Goal: Information Seeking & Learning: Learn about a topic

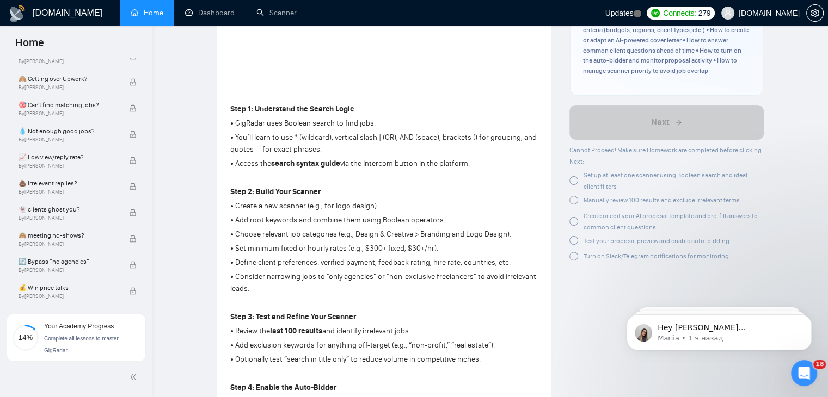
scroll to position [273, 0]
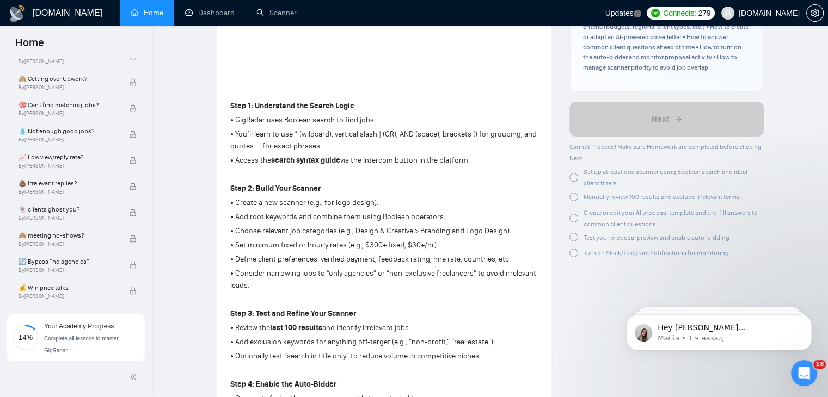
click at [576, 173] on div at bounding box center [573, 177] width 9 height 9
click at [573, 168] on div "Manually review 100 results and exclude irrelevant terms" at bounding box center [666, 173] width 194 height 14
click at [572, 168] on div at bounding box center [573, 172] width 9 height 9
click at [575, 173] on div at bounding box center [573, 177] width 9 height 9
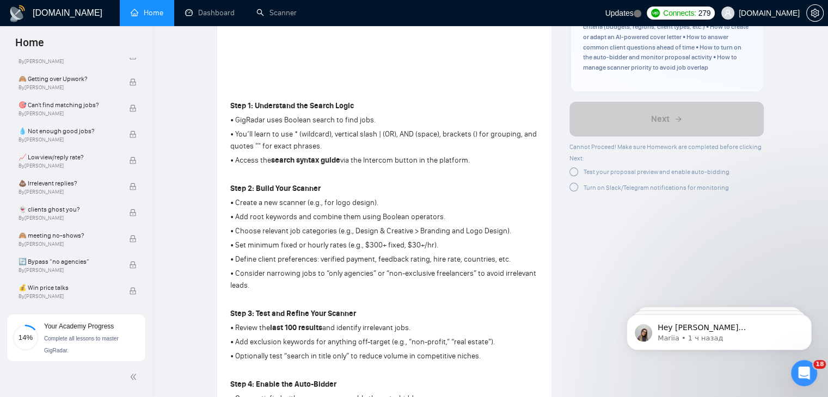
click at [572, 168] on div "Test your proposal preview and enable auto-bidding" at bounding box center [666, 173] width 194 height 14
click at [572, 168] on div at bounding box center [573, 172] width 9 height 9
click at [575, 168] on div at bounding box center [573, 172] width 9 height 9
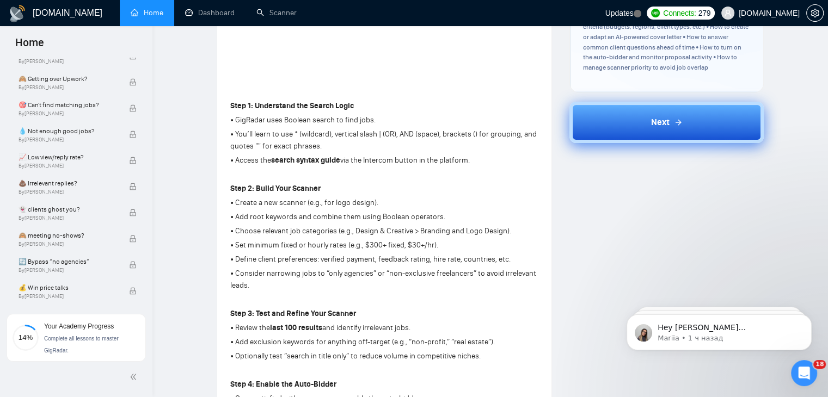
click at [655, 103] on button "Next" at bounding box center [666, 122] width 194 height 41
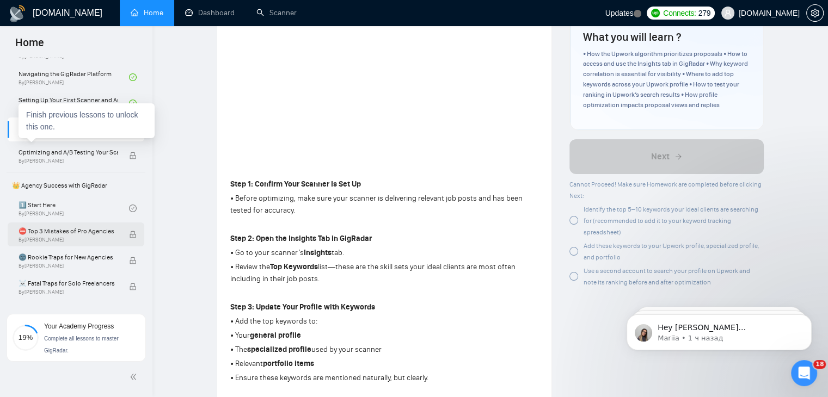
scroll to position [125, 0]
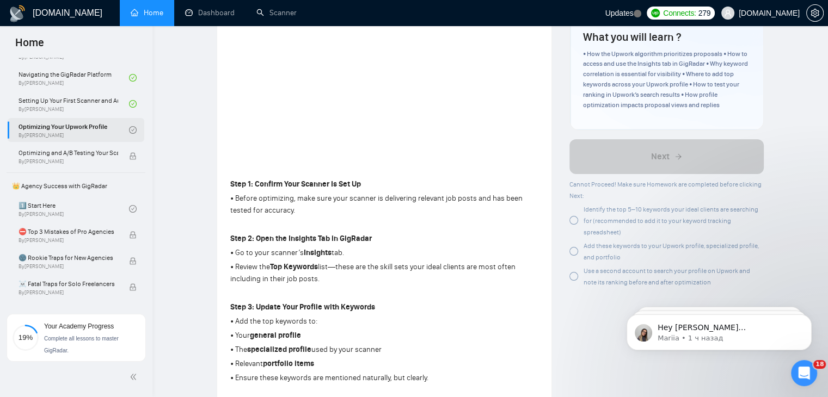
click at [96, 127] on link "Optimizing Your Upwork Profile By [PERSON_NAME]" at bounding box center [73, 130] width 110 height 24
click at [570, 221] on div at bounding box center [573, 220] width 9 height 9
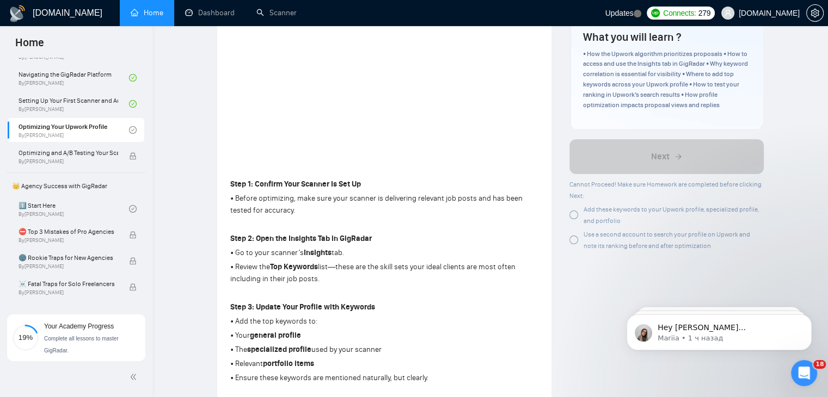
click at [574, 216] on div at bounding box center [573, 215] width 9 height 9
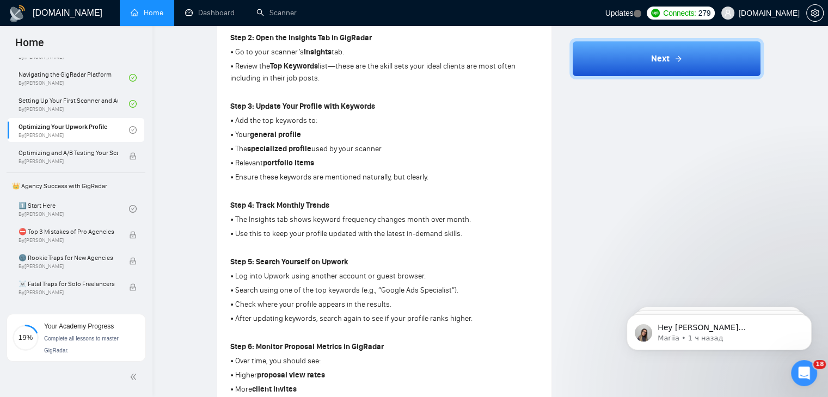
scroll to position [392, 0]
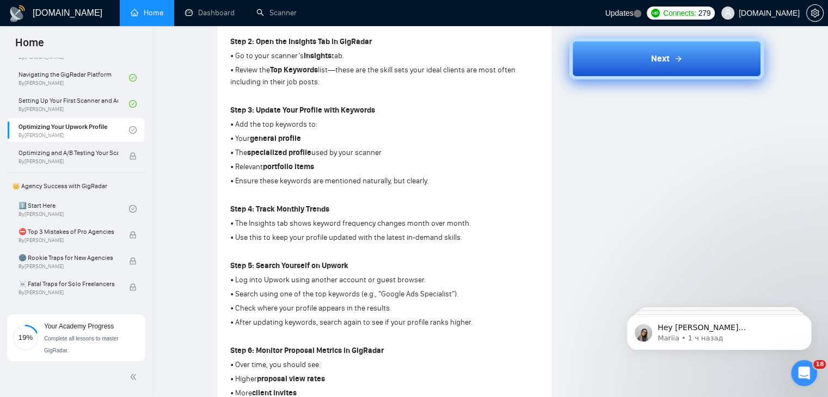
click at [685, 53] on button "Next" at bounding box center [666, 58] width 194 height 41
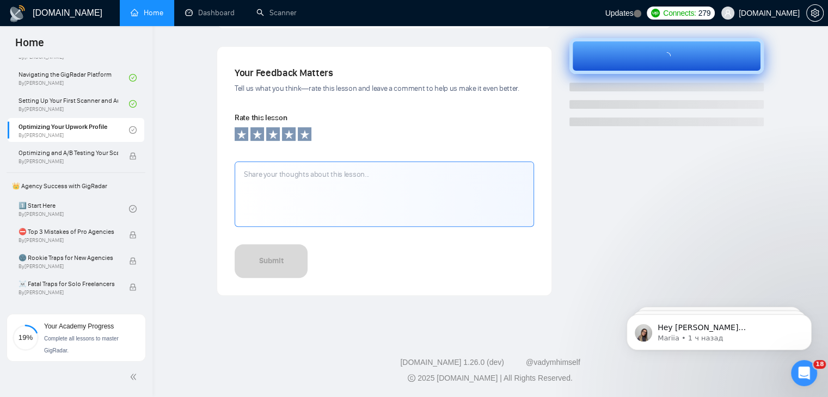
scroll to position [343, 0]
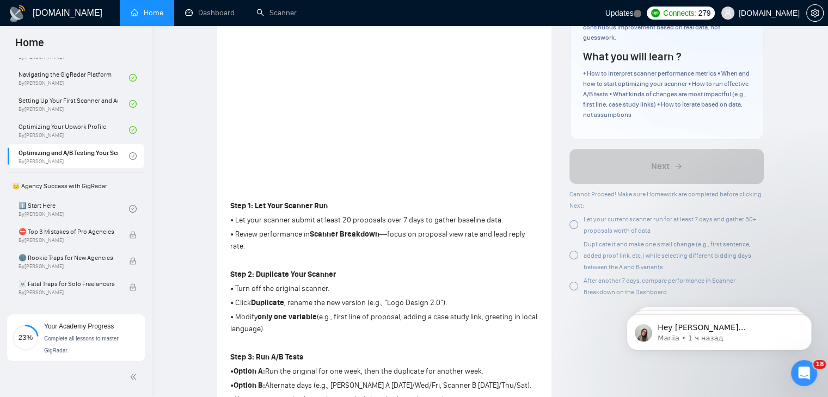
scroll to position [195, 0]
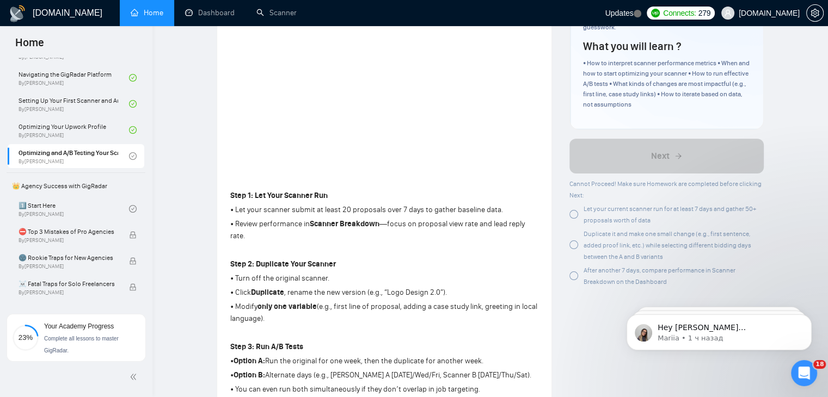
click at [576, 214] on div at bounding box center [573, 214] width 9 height 9
click at [575, 218] on div at bounding box center [573, 219] width 9 height 9
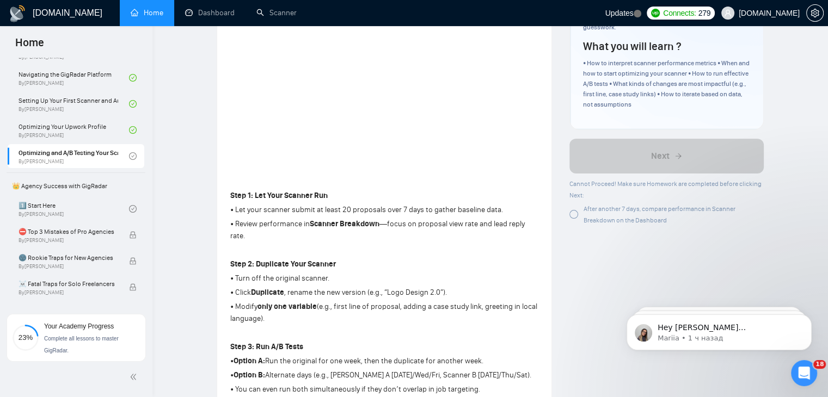
click at [572, 215] on div at bounding box center [573, 214] width 9 height 9
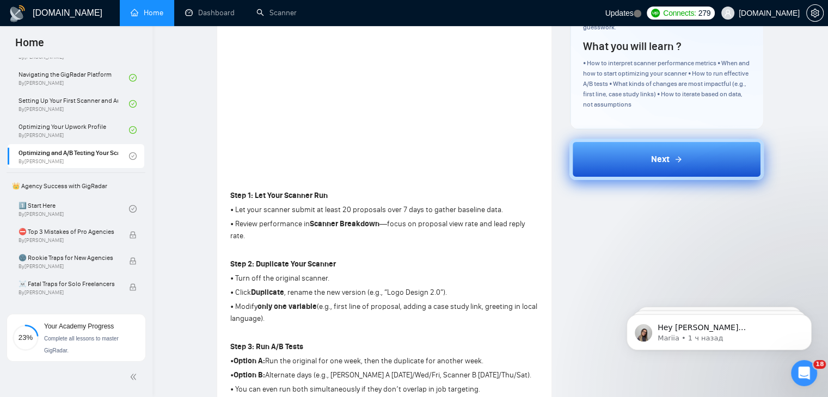
click at [691, 158] on button "Next" at bounding box center [666, 159] width 194 height 41
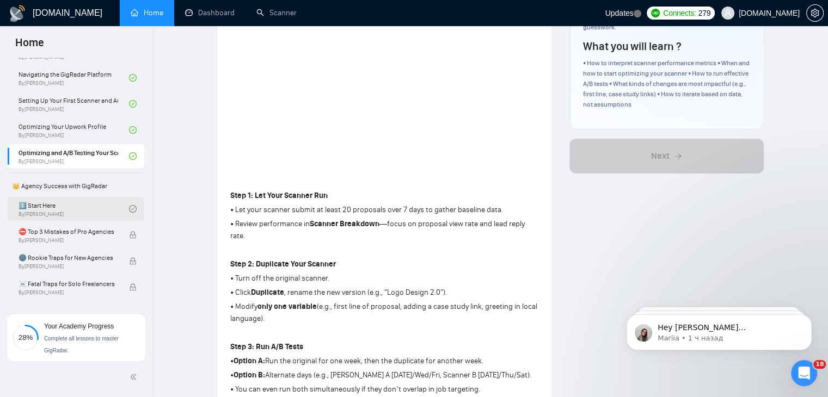
click at [70, 208] on link "1️⃣ Start Here By [PERSON_NAME]" at bounding box center [73, 209] width 110 height 24
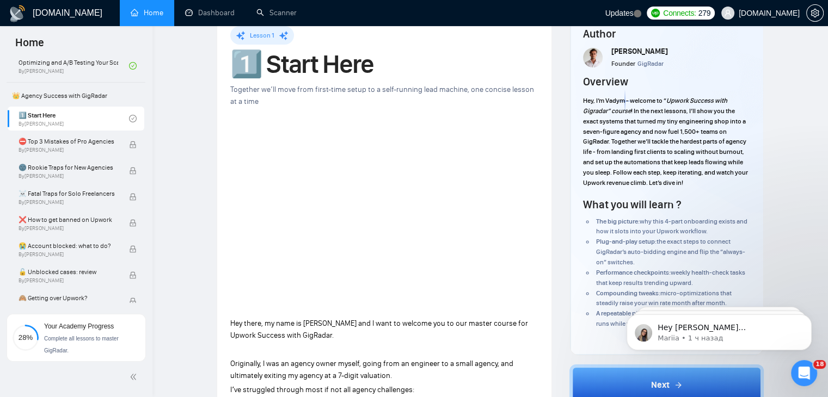
scroll to position [107, 0]
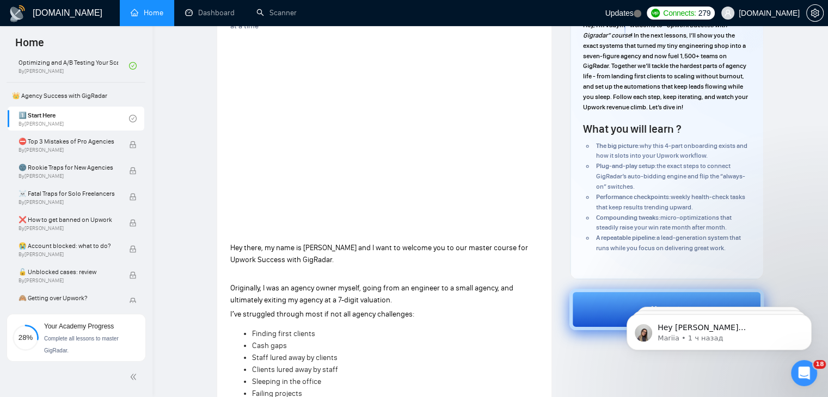
click at [613, 312] on button "Next" at bounding box center [666, 309] width 194 height 41
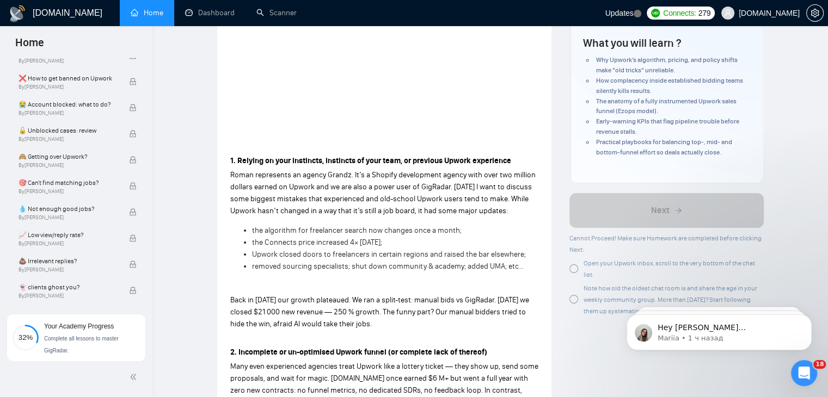
scroll to position [243, 0]
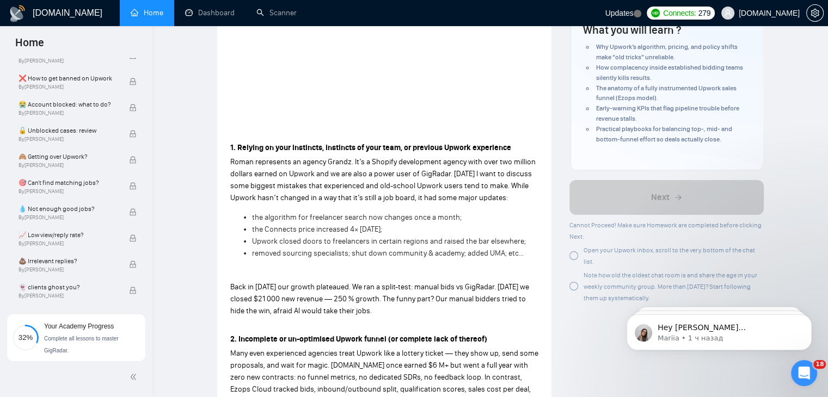
click at [573, 253] on div at bounding box center [573, 255] width 9 height 9
click at [572, 258] on div at bounding box center [573, 261] width 9 height 9
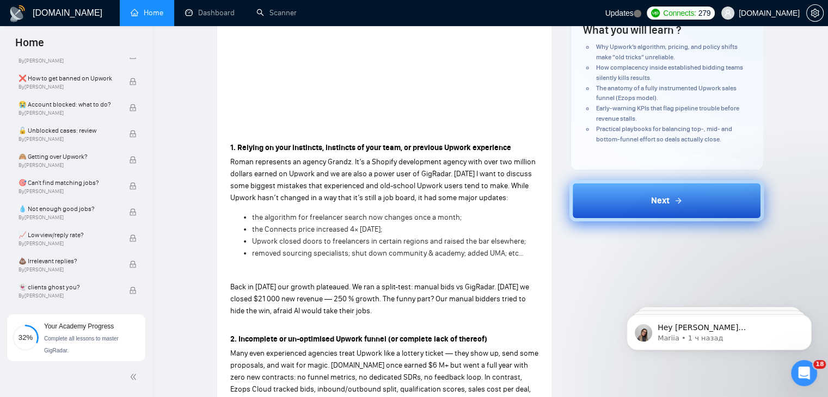
click at [640, 192] on button "Next" at bounding box center [666, 200] width 194 height 41
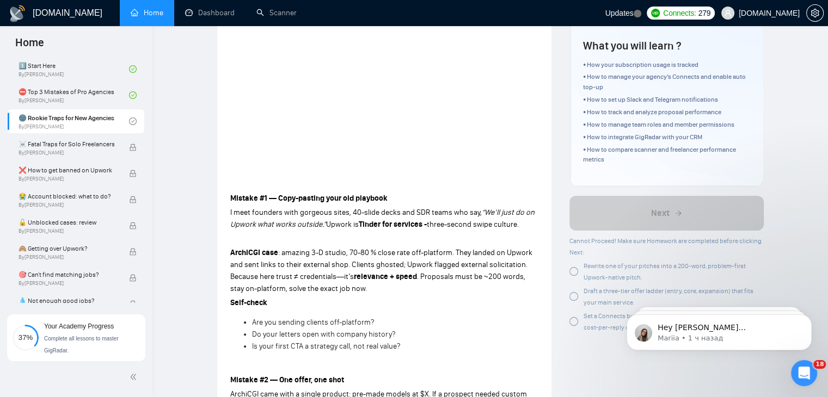
scroll to position [261, 0]
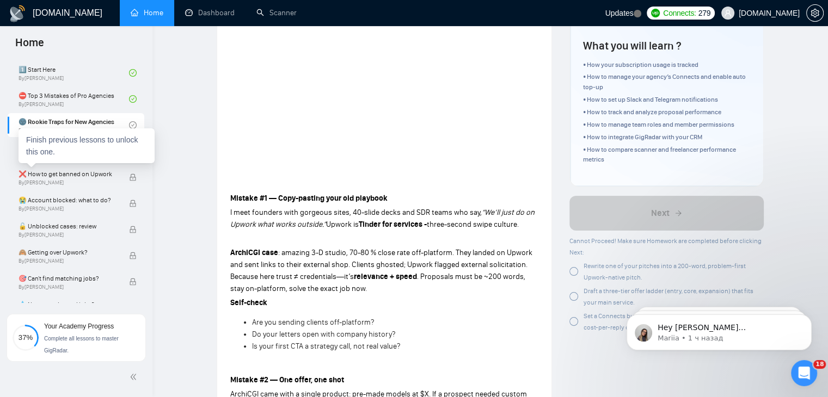
click at [81, 151] on div "Finish previous lessons to unlock this one." at bounding box center [86, 145] width 136 height 35
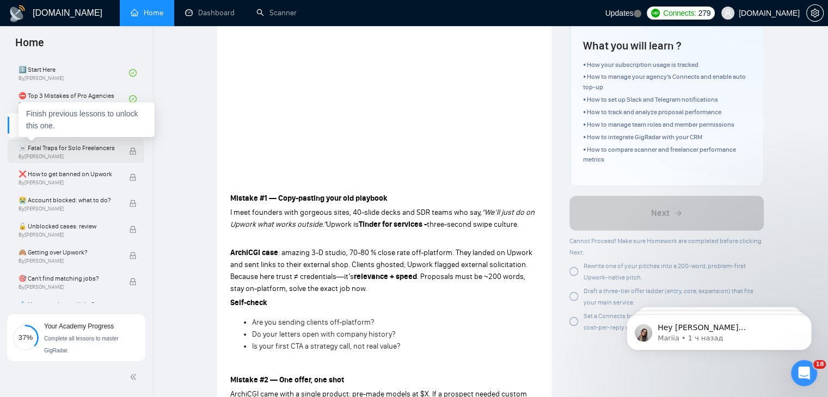
click at [82, 153] on span "By [PERSON_NAME]" at bounding box center [68, 156] width 100 height 7
click at [52, 146] on span "☠️ Fatal Traps for Solo Freelancers" at bounding box center [68, 148] width 100 height 11
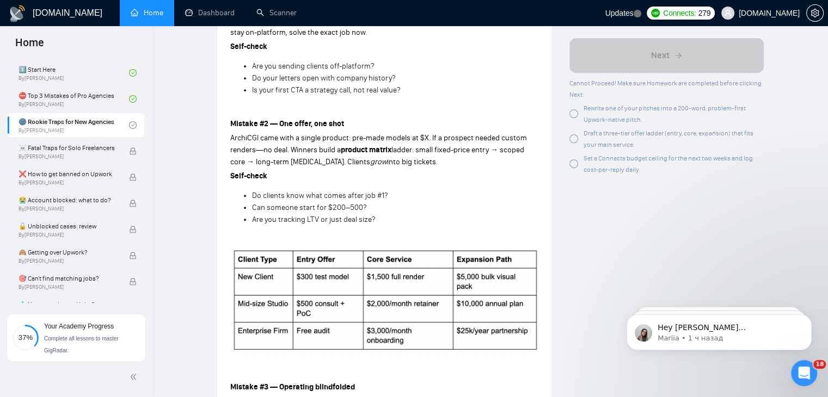
scroll to position [450, 0]
click at [576, 114] on div at bounding box center [573, 113] width 9 height 9
click at [572, 141] on div at bounding box center [573, 138] width 9 height 9
click at [576, 114] on div at bounding box center [573, 113] width 9 height 9
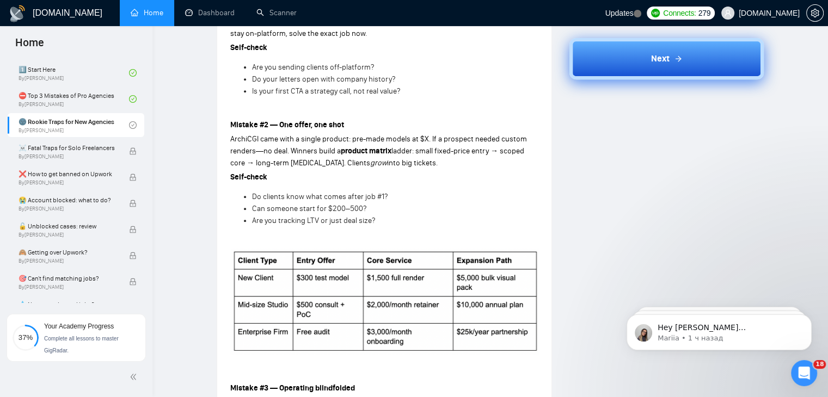
click at [634, 65] on button "Next" at bounding box center [666, 58] width 194 height 41
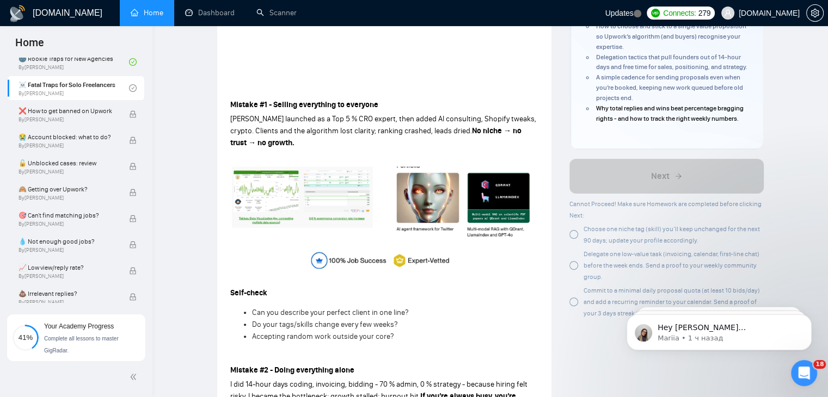
scroll to position [304, 0]
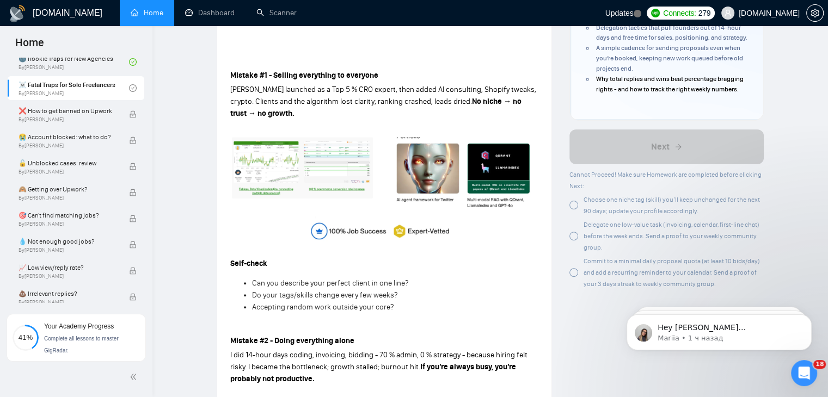
click at [575, 209] on div at bounding box center [573, 205] width 9 height 9
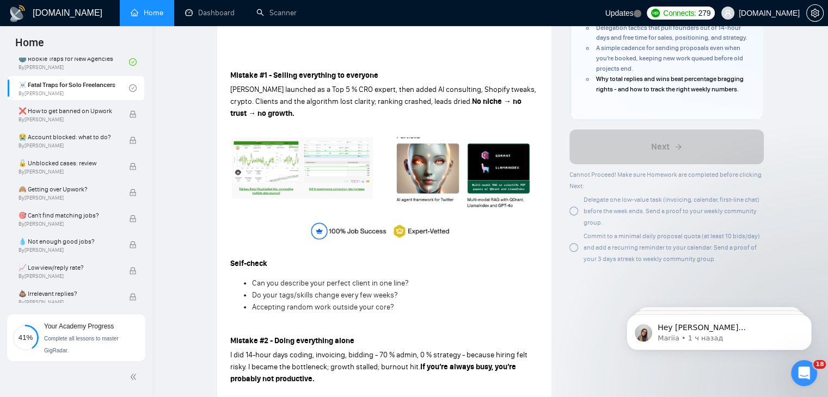
click at [572, 245] on div "Commit to a minimal daily proposal quota (at least 10 bids/day) and add a recur…" at bounding box center [666, 247] width 194 height 34
click at [572, 215] on div at bounding box center [573, 211] width 9 height 9
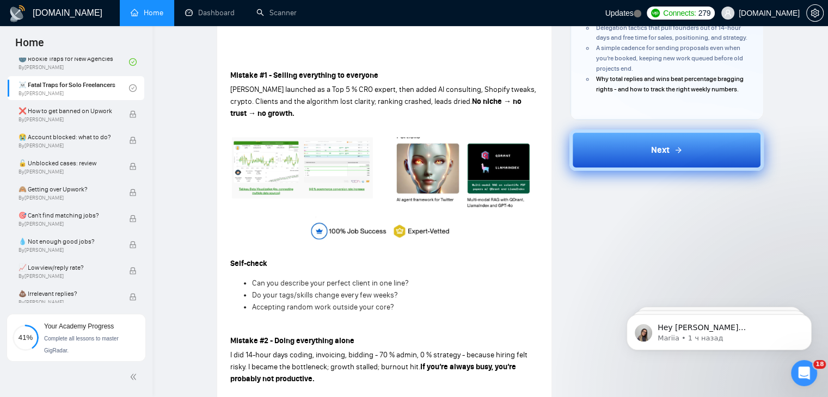
click at [622, 160] on button "Next" at bounding box center [666, 149] width 194 height 41
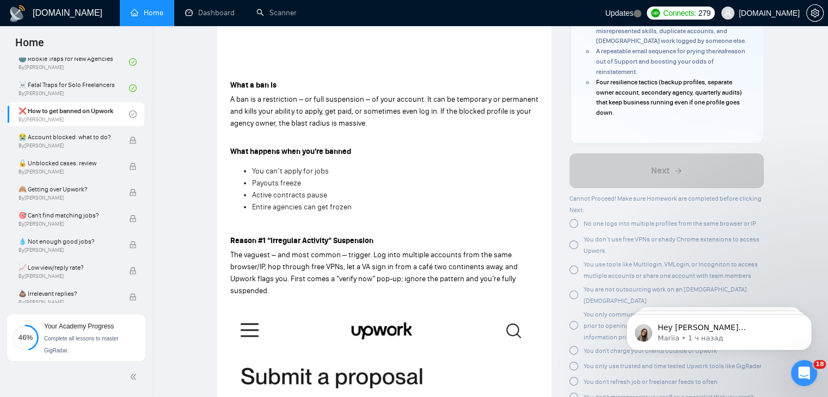
scroll to position [297, 0]
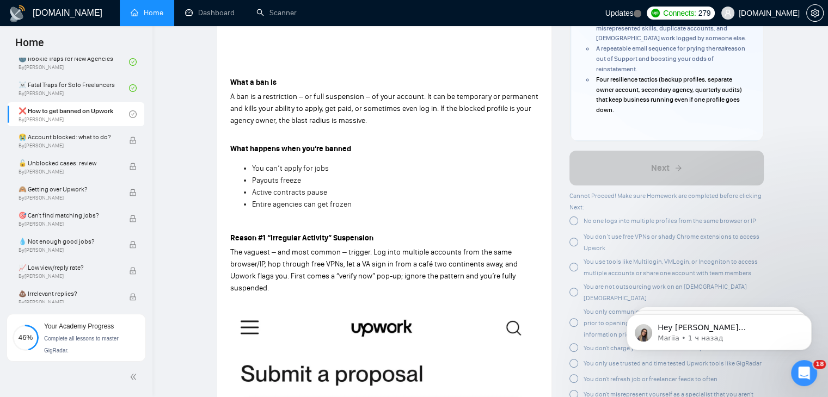
click at [572, 219] on div at bounding box center [573, 221] width 9 height 9
click at [574, 226] on div at bounding box center [573, 226] width 9 height 9
click at [574, 265] on div "You are not outsourcing work on an [DEMOGRAPHIC_DATA] [DEMOGRAPHIC_DATA]" at bounding box center [666, 276] width 194 height 23
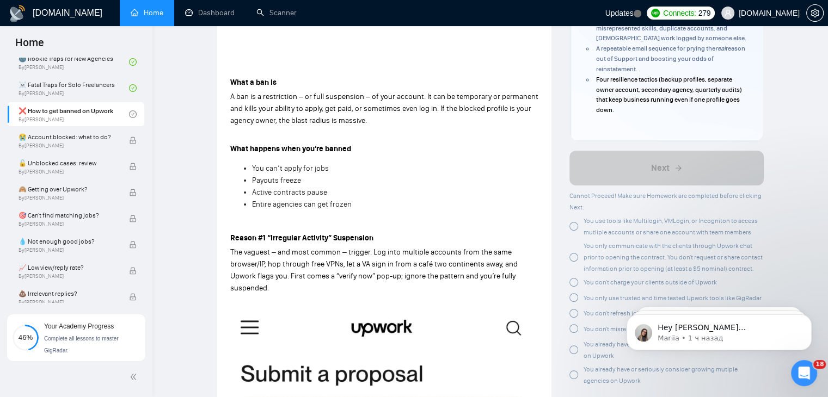
click at [572, 257] on div at bounding box center [573, 257] width 9 height 9
click at [573, 220] on div "You use tools like Multilogin, VMLogin, or Incogniton to access mutliple accoun…" at bounding box center [666, 226] width 194 height 23
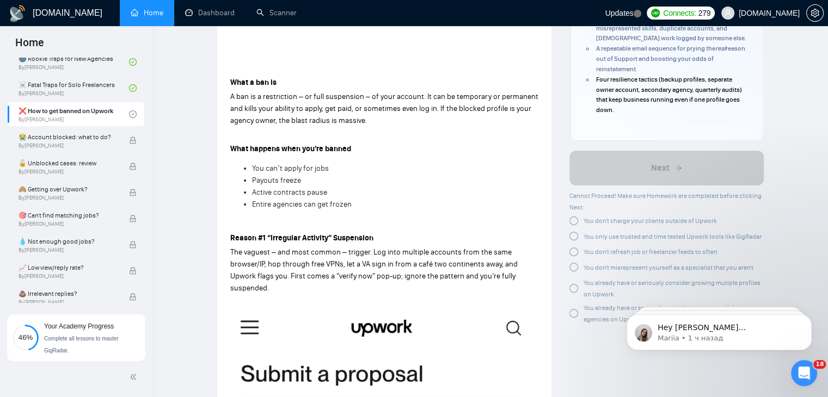
click at [575, 219] on div at bounding box center [573, 221] width 9 height 9
click at [575, 234] on div at bounding box center [573, 236] width 9 height 9
click at [575, 248] on div at bounding box center [573, 252] width 9 height 9
click at [576, 222] on div at bounding box center [573, 221] width 9 height 9
click at [576, 240] on div "Cannot Proceed! Make sure Homework are completed before clicking Next: You don'…" at bounding box center [666, 234] width 194 height 89
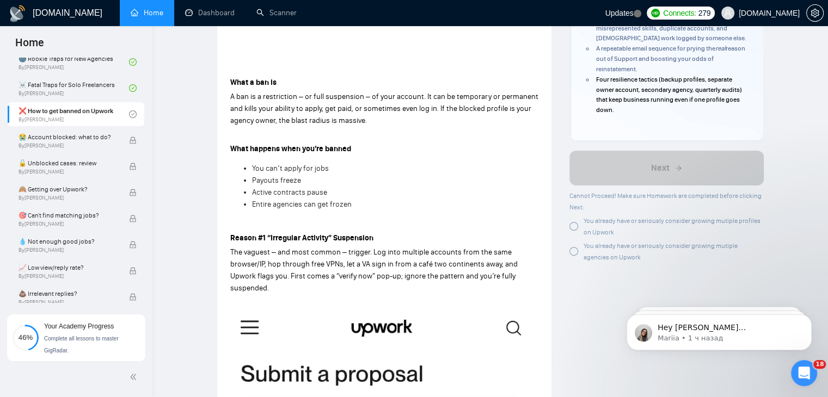
click at [574, 223] on div at bounding box center [573, 226] width 9 height 9
click at [574, 228] on div at bounding box center [573, 226] width 9 height 9
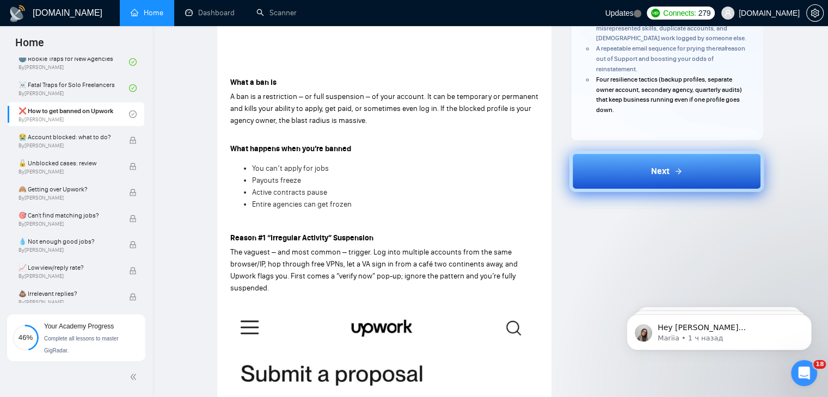
click at [675, 171] on icon at bounding box center [678, 171] width 9 height 9
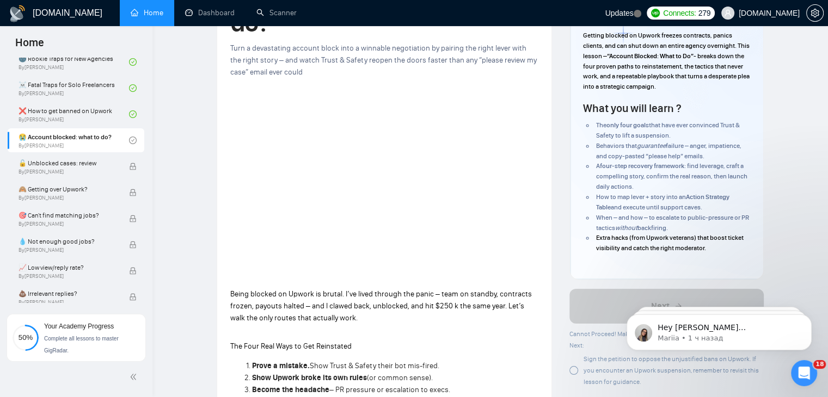
scroll to position [245, 0]
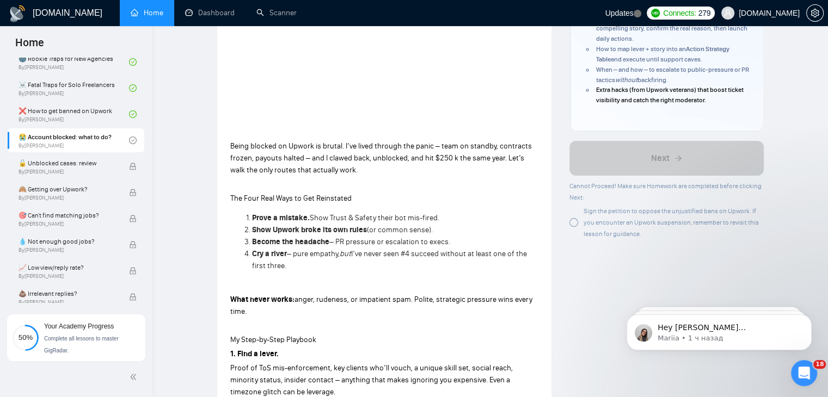
click at [573, 225] on div at bounding box center [573, 222] width 9 height 9
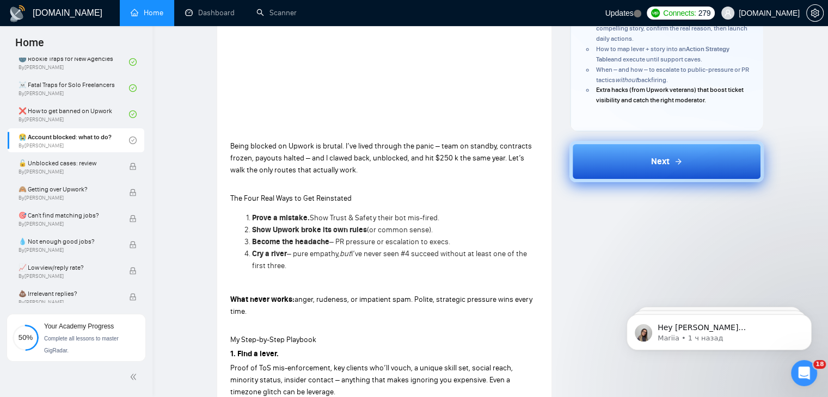
click at [662, 162] on span "Next" at bounding box center [660, 161] width 18 height 13
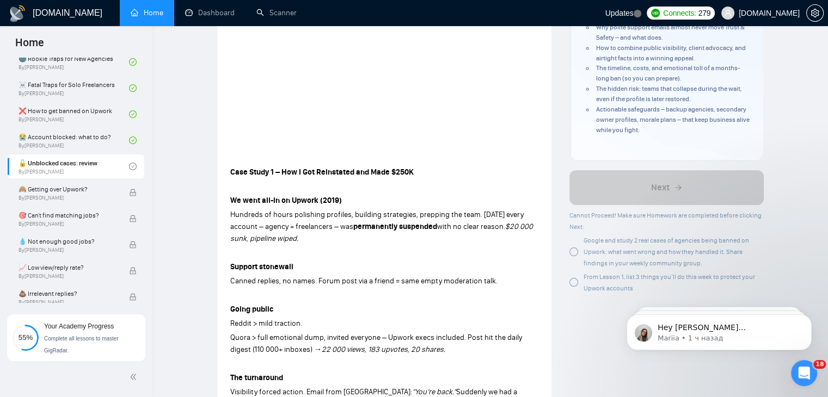
click at [575, 256] on div at bounding box center [573, 252] width 9 height 9
click at [574, 250] on div at bounding box center [573, 246] width 9 height 9
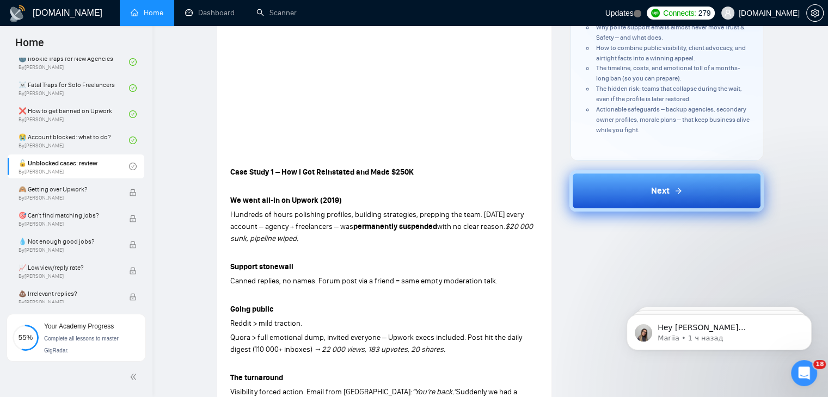
click at [641, 197] on button "Next" at bounding box center [666, 190] width 194 height 41
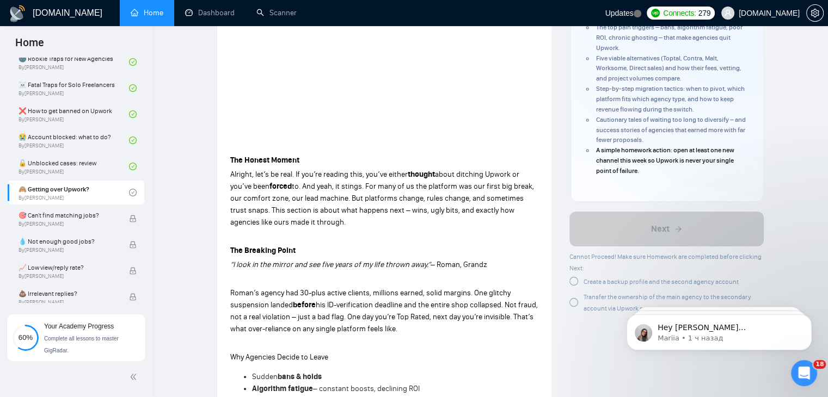
click at [575, 281] on div at bounding box center [573, 281] width 9 height 9
click at [574, 301] on div at bounding box center [573, 302] width 9 height 9
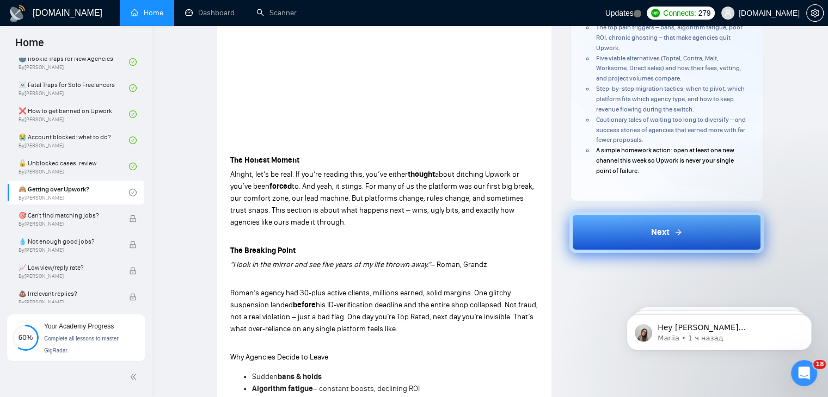
click at [633, 238] on button "Next" at bounding box center [666, 232] width 194 height 41
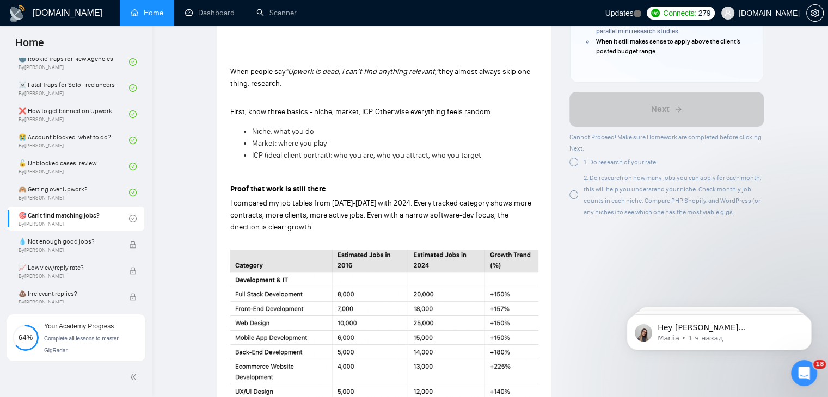
scroll to position [284, 0]
click at [576, 161] on div at bounding box center [573, 161] width 9 height 9
click at [572, 179] on div at bounding box center [573, 178] width 9 height 9
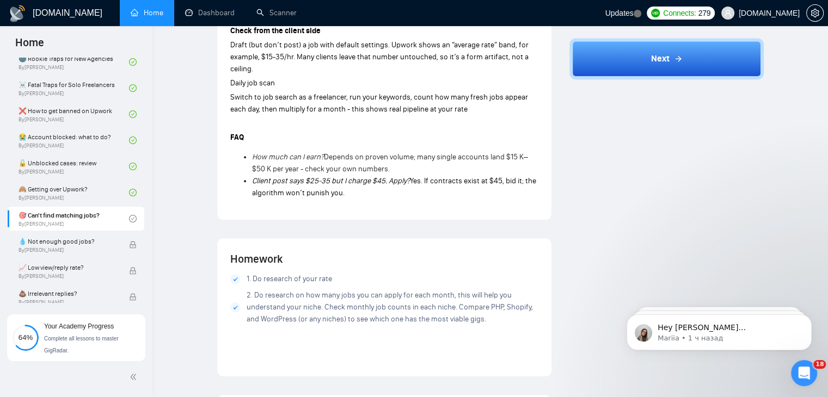
scroll to position [968, 0]
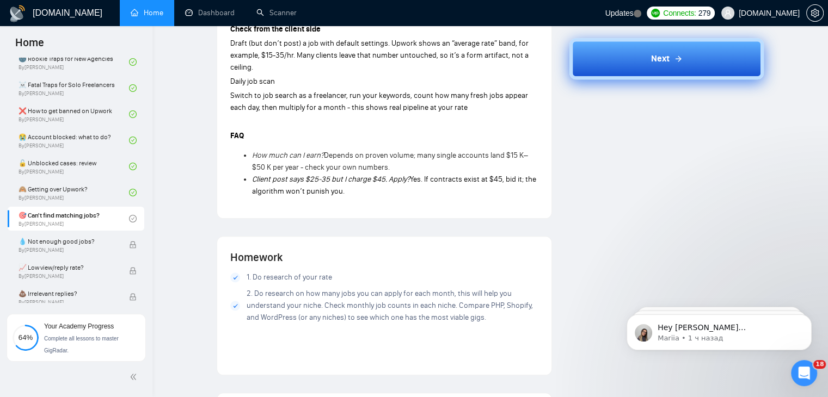
click at [622, 58] on button "Next" at bounding box center [666, 58] width 194 height 41
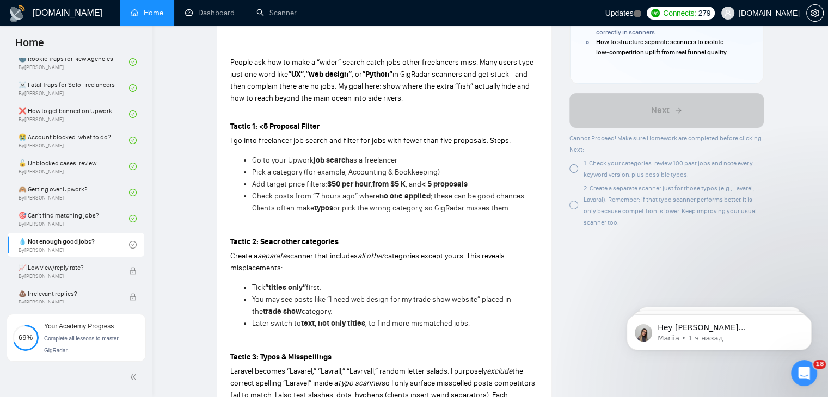
scroll to position [292, 0]
click at [573, 169] on div at bounding box center [573, 169] width 9 height 9
click at [575, 181] on div at bounding box center [573, 181] width 9 height 9
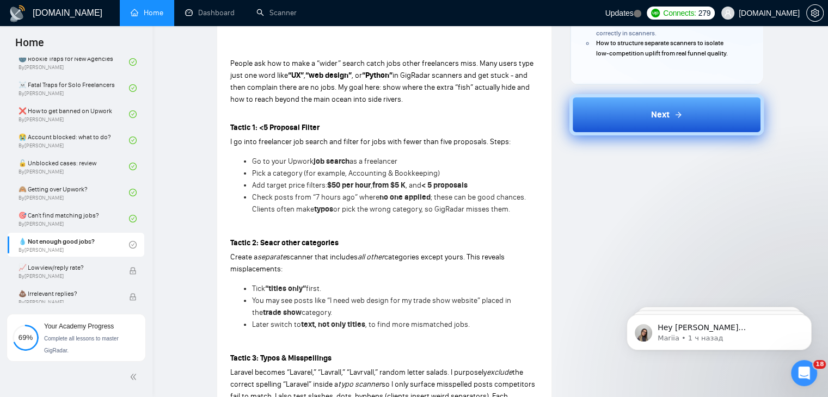
click at [674, 115] on icon at bounding box center [678, 114] width 9 height 9
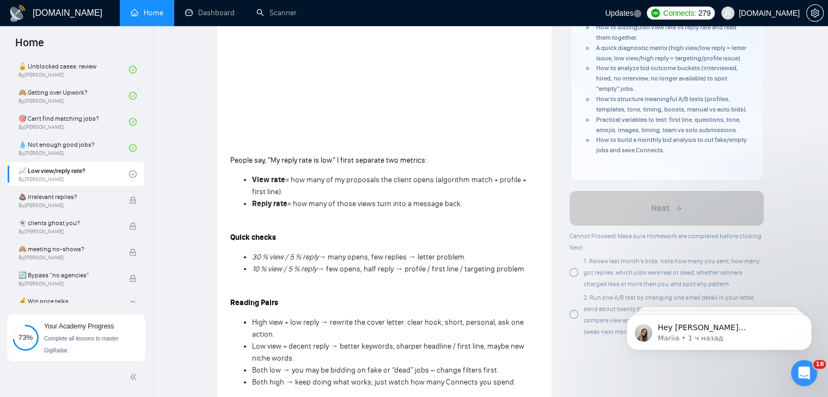
scroll to position [435, 0]
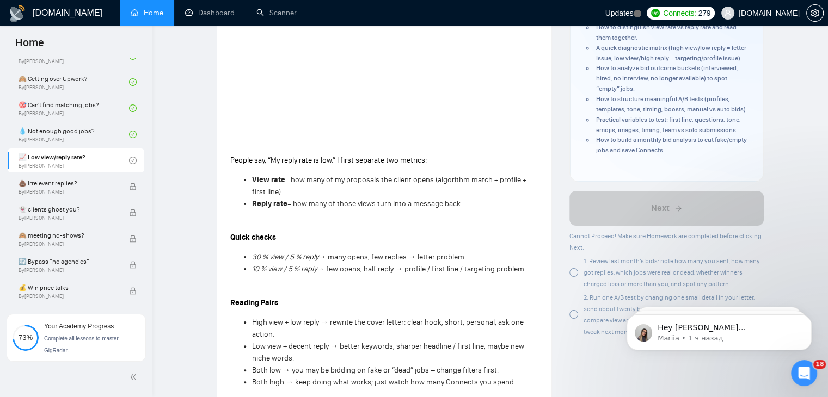
click at [576, 272] on div at bounding box center [573, 272] width 9 height 9
click at [572, 275] on div at bounding box center [573, 278] width 9 height 9
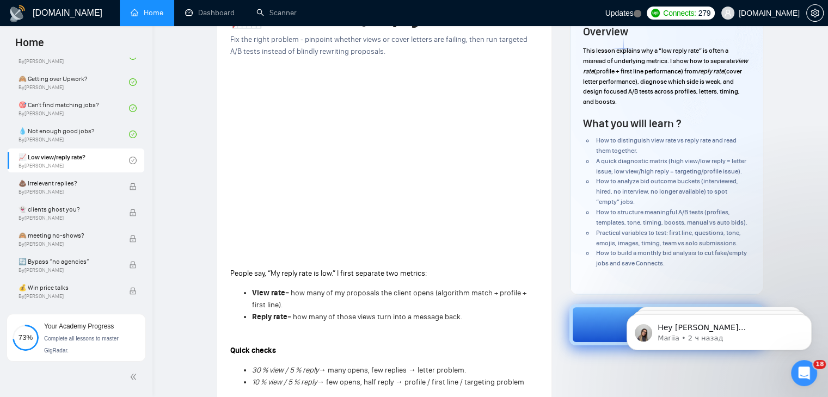
scroll to position [206, 0]
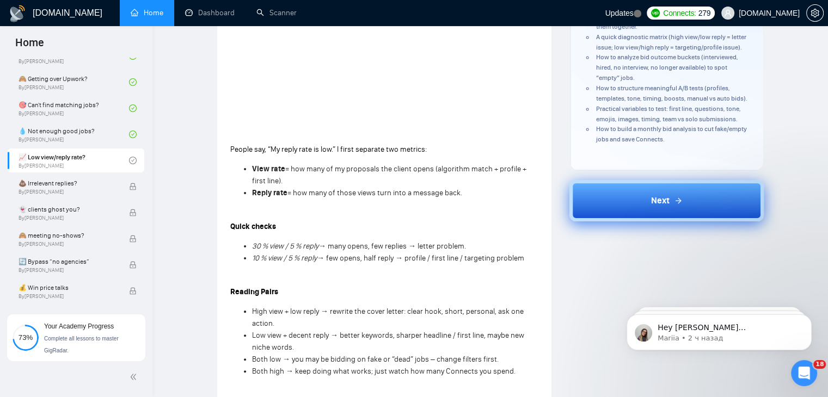
click at [671, 187] on button "Next" at bounding box center [666, 200] width 194 height 41
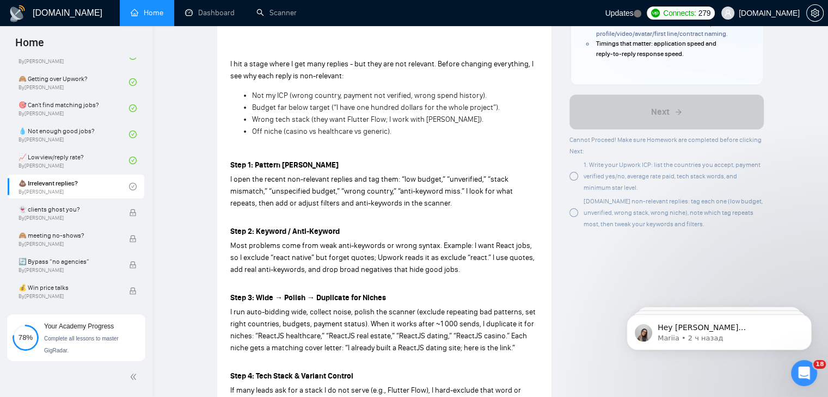
scroll to position [297, 0]
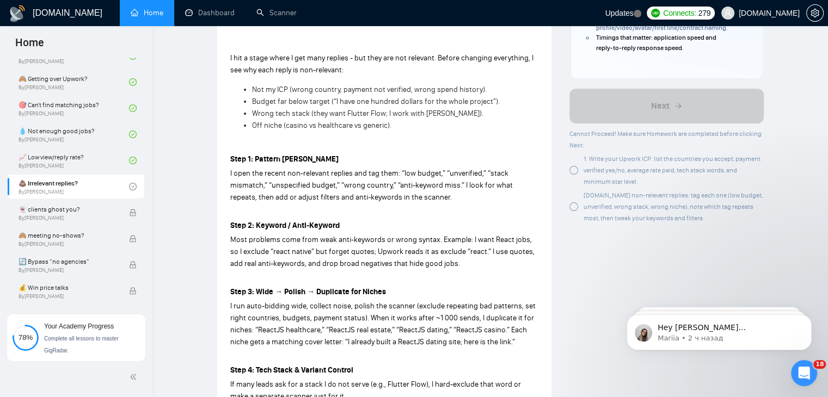
click at [572, 207] on div at bounding box center [573, 206] width 9 height 9
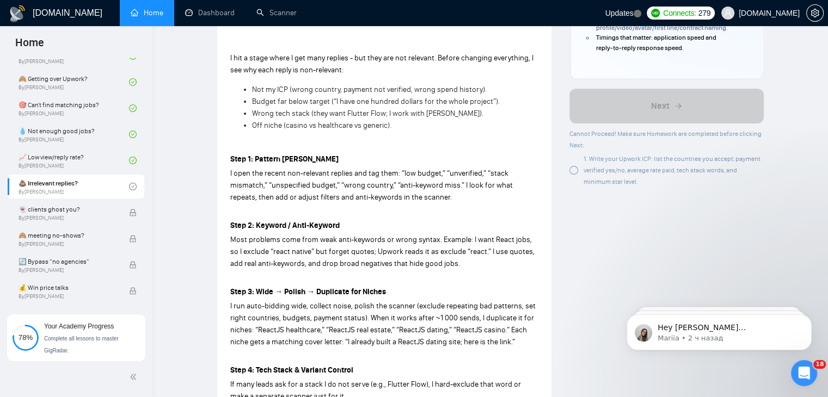
click at [572, 170] on div at bounding box center [573, 170] width 9 height 9
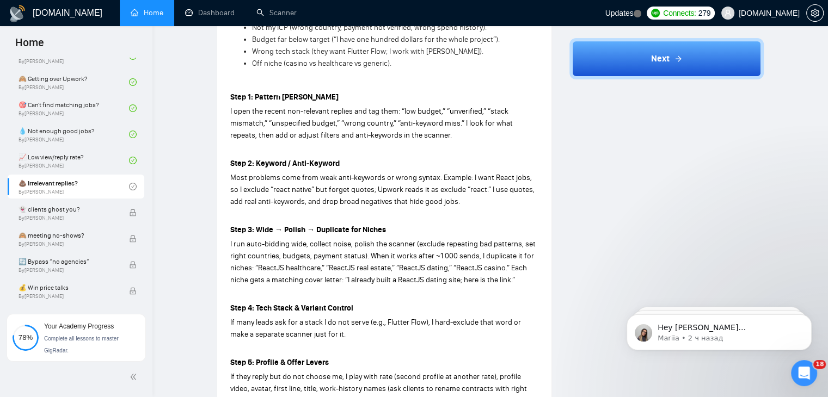
scroll to position [433, 0]
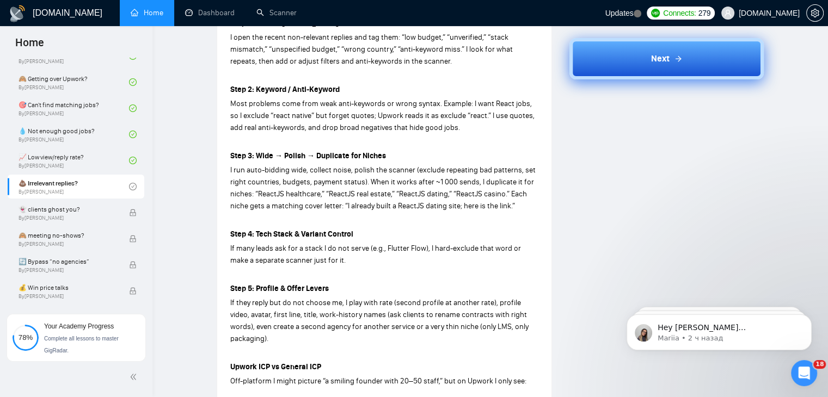
click at [634, 59] on button "Next" at bounding box center [666, 58] width 194 height 41
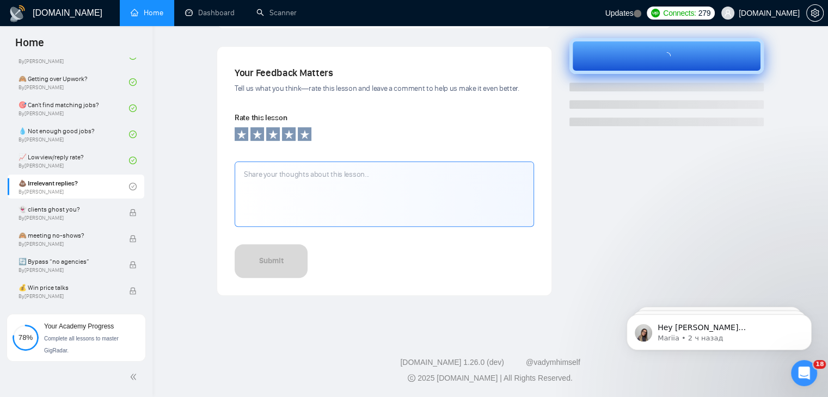
scroll to position [343, 0]
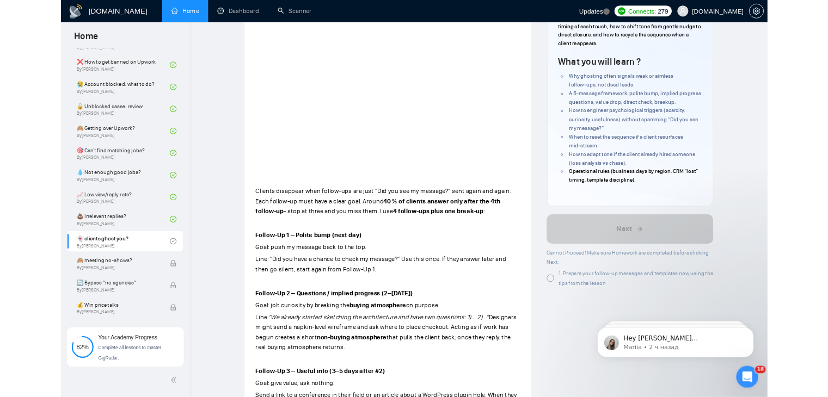
scroll to position [435, 0]
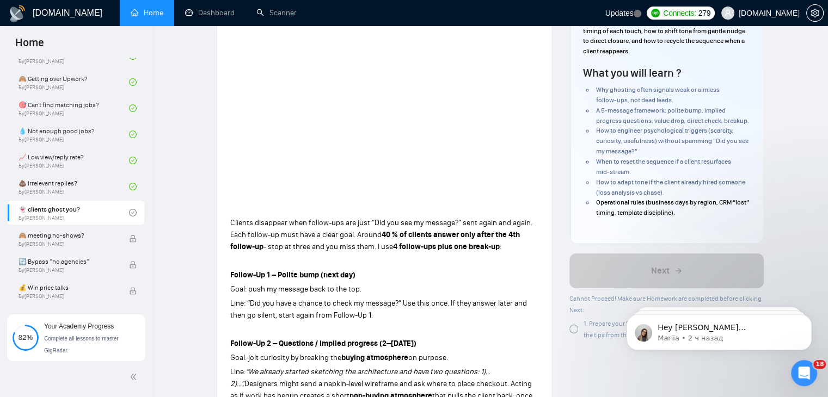
click at [575, 329] on div at bounding box center [573, 329] width 9 height 9
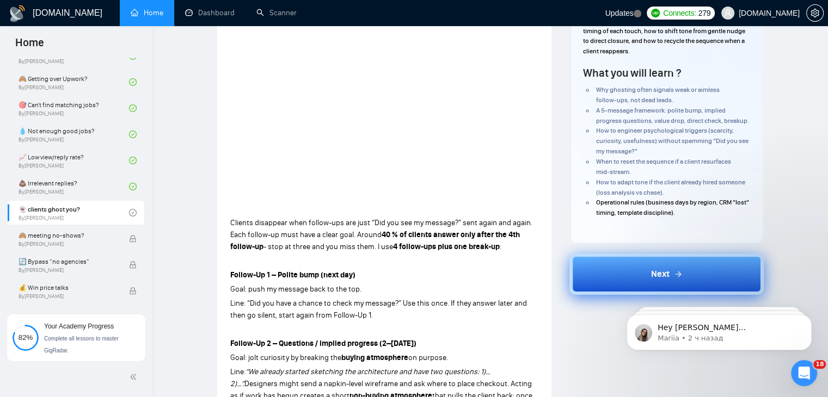
click at [619, 270] on button "Next" at bounding box center [666, 274] width 194 height 41
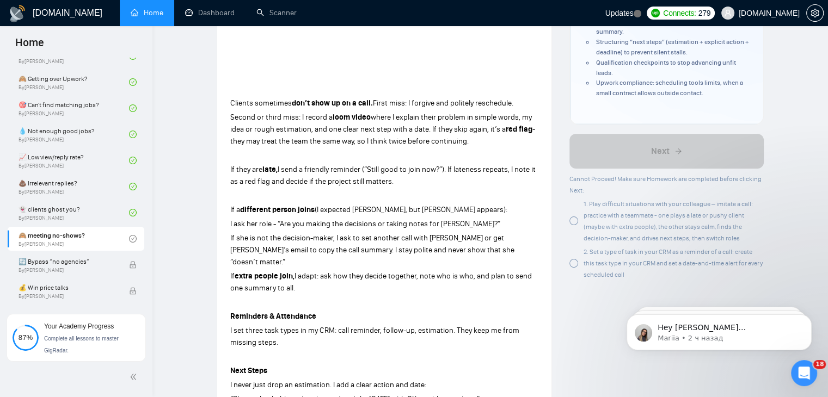
scroll to position [254, 0]
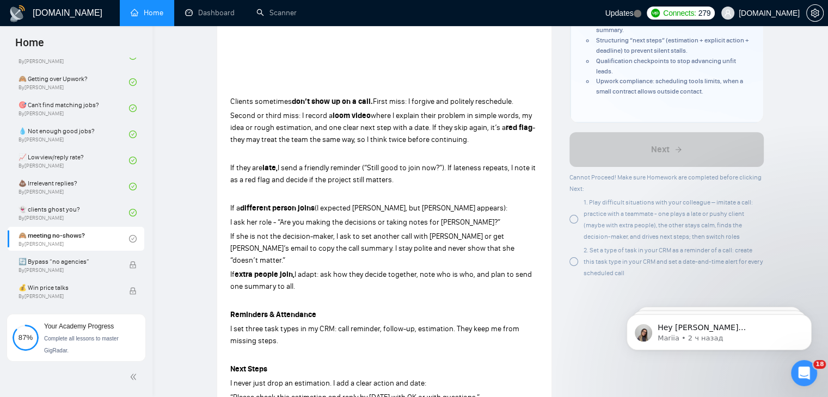
click at [575, 221] on div at bounding box center [573, 219] width 9 height 9
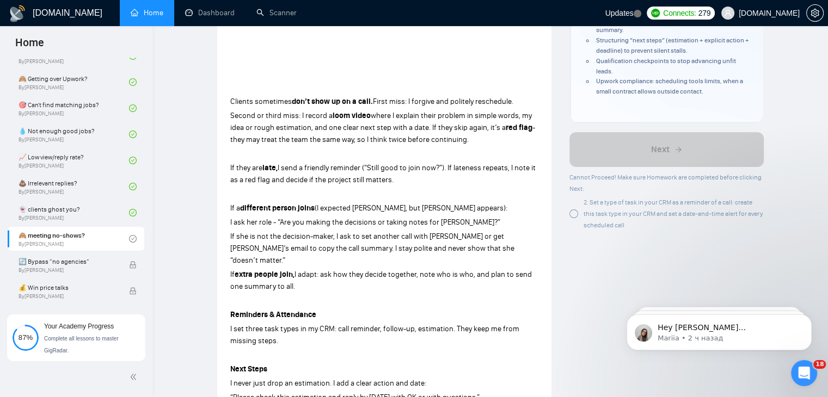
click at [573, 214] on div at bounding box center [573, 213] width 9 height 9
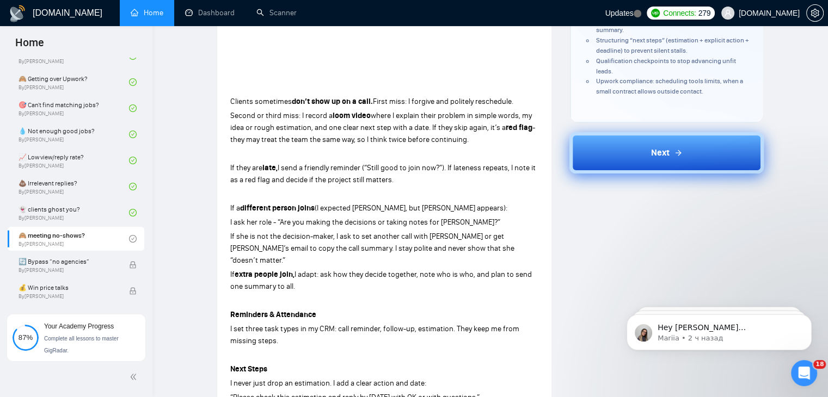
click at [635, 163] on button "Next" at bounding box center [666, 152] width 194 height 41
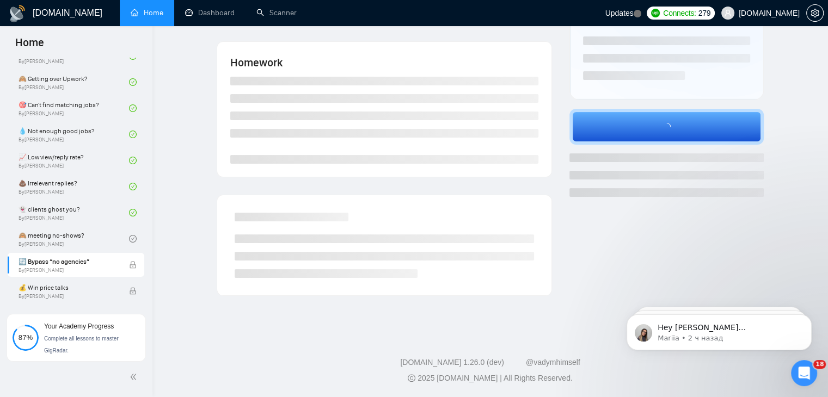
scroll to position [195, 0]
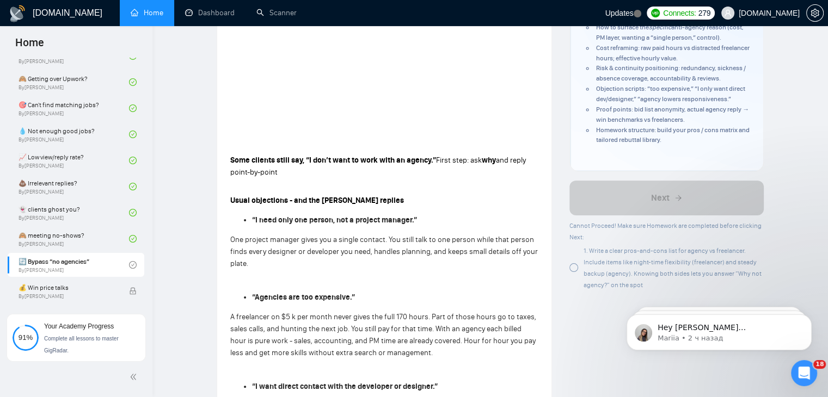
click at [573, 266] on div at bounding box center [573, 267] width 9 height 9
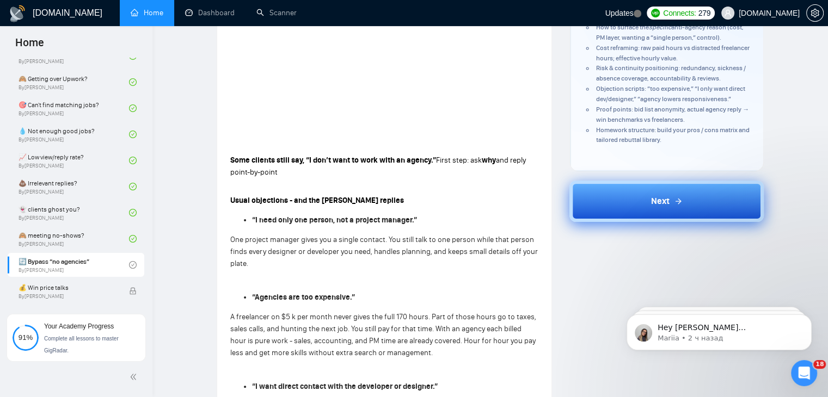
click at [627, 195] on button "Next" at bounding box center [666, 201] width 194 height 41
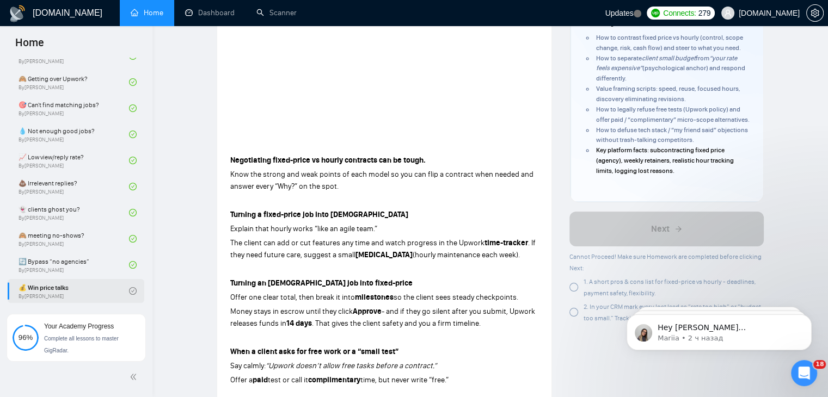
click at [570, 292] on div at bounding box center [573, 287] width 9 height 9
click at [573, 292] on div at bounding box center [573, 287] width 9 height 9
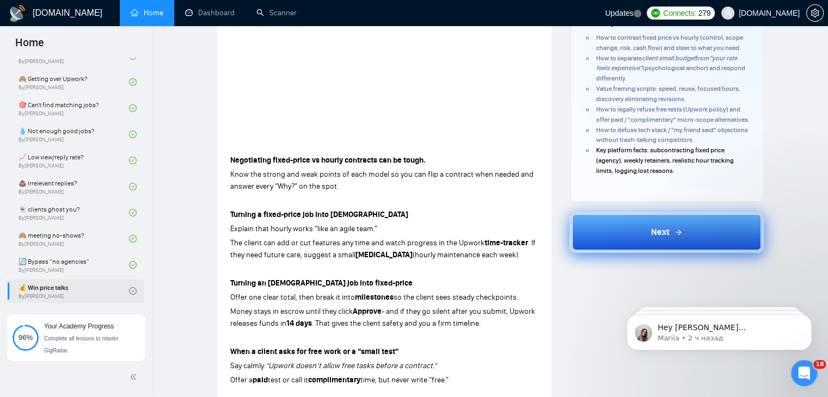
click at [671, 250] on button "Next" at bounding box center [666, 232] width 194 height 41
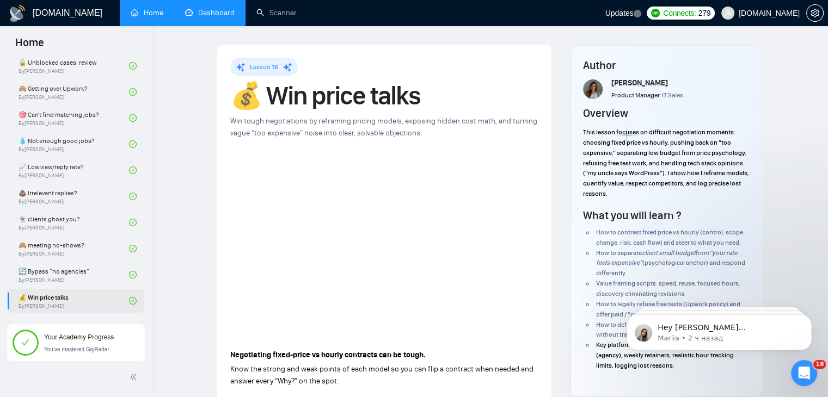
click at [223, 17] on link "Dashboard" at bounding box center [210, 12] width 50 height 9
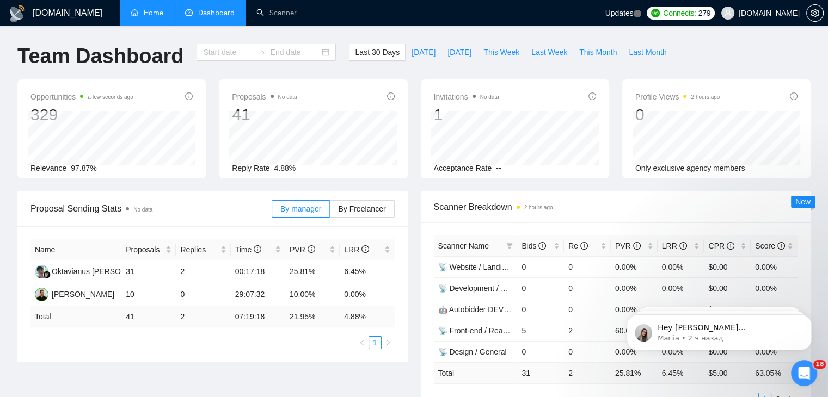
type input "[DATE]"
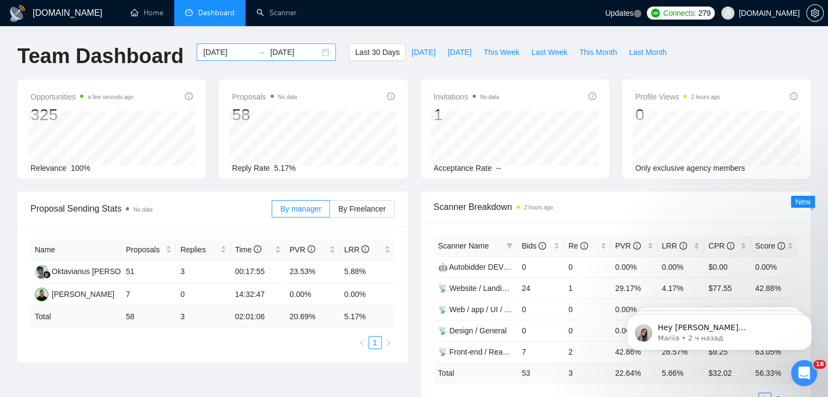
click at [316, 53] on div "[DATE] [DATE]" at bounding box center [265, 52] width 139 height 17
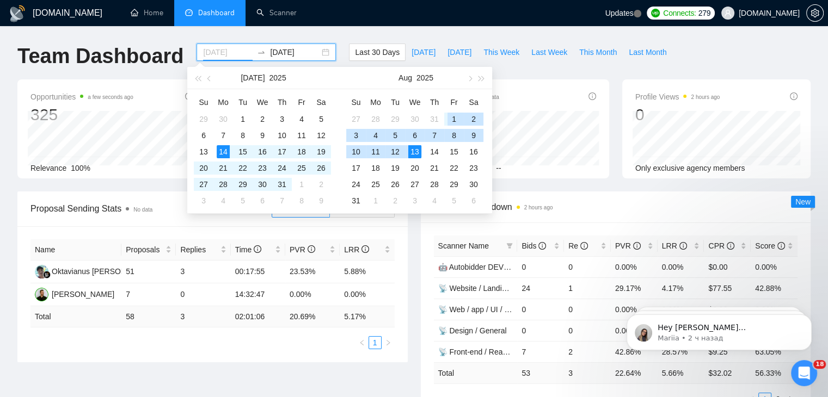
type input "[DATE]"
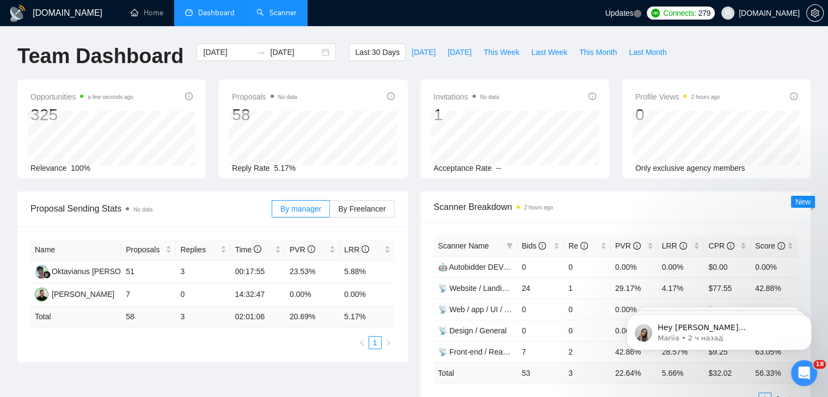
click at [282, 17] on link "Scanner" at bounding box center [276, 12] width 40 height 9
